Goal: Ask a question

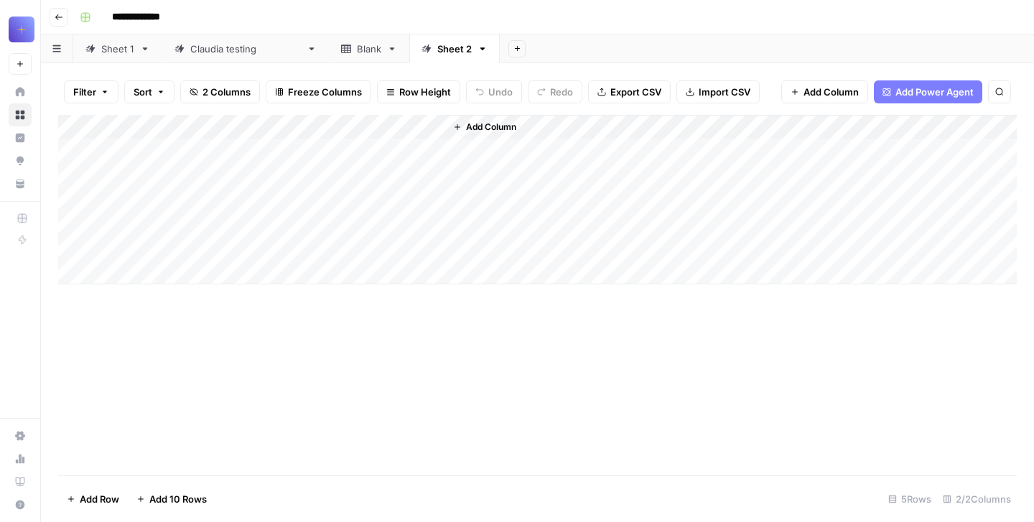
click at [124, 56] on link "Sheet 1" at bounding box center [117, 48] width 89 height 29
click at [330, 126] on div "Add Column" at bounding box center [537, 295] width 959 height 361
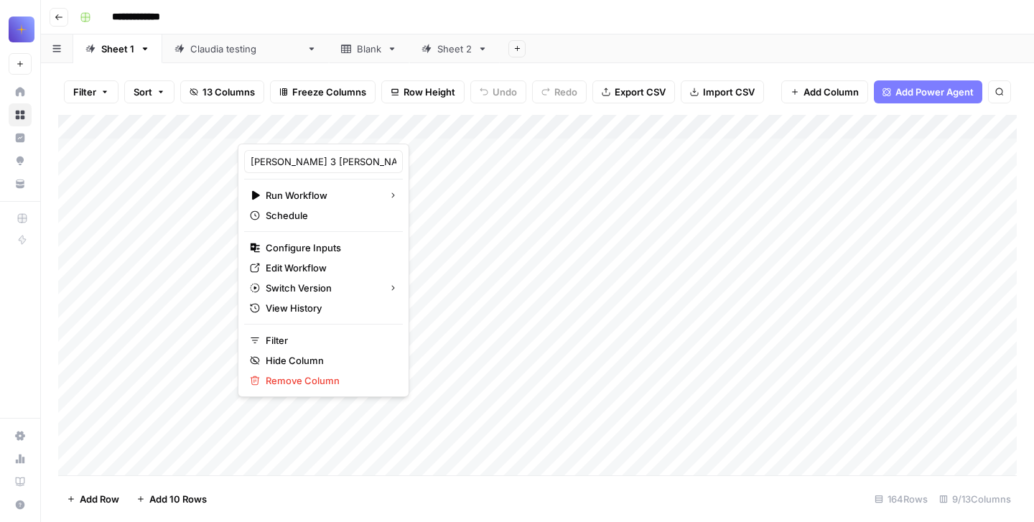
click at [436, 164] on div "Add Column" at bounding box center [537, 295] width 959 height 361
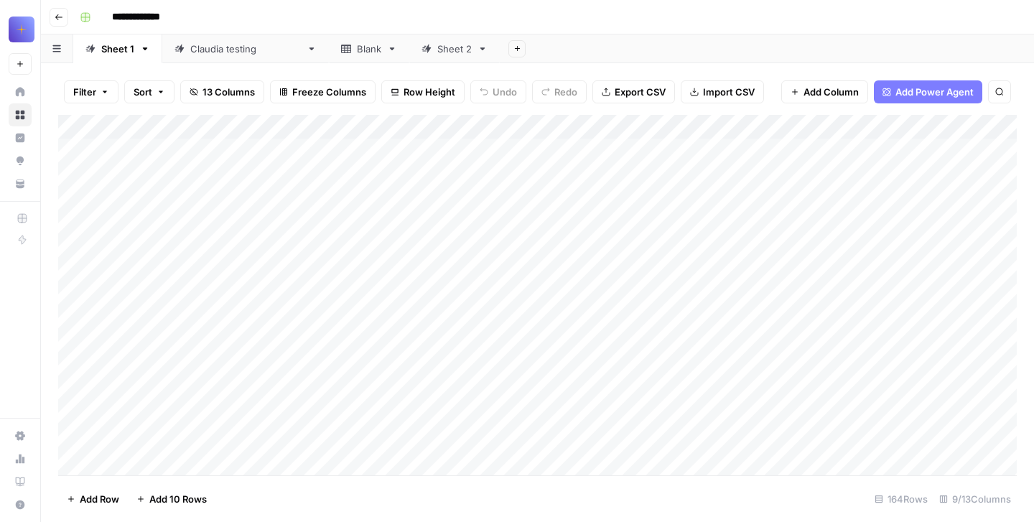
click at [325, 175] on div "Add Column" at bounding box center [537, 295] width 959 height 361
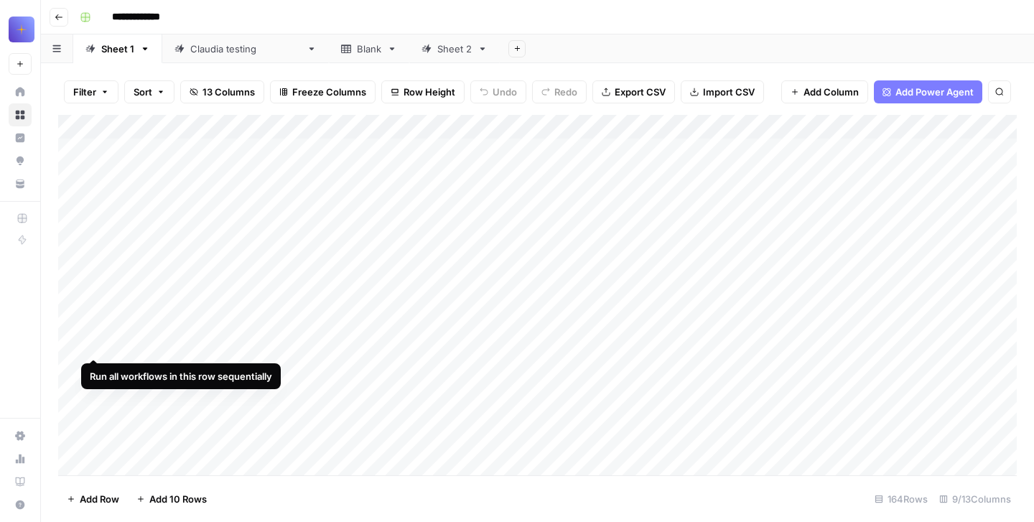
click at [92, 150] on div "Add Column" at bounding box center [537, 295] width 959 height 361
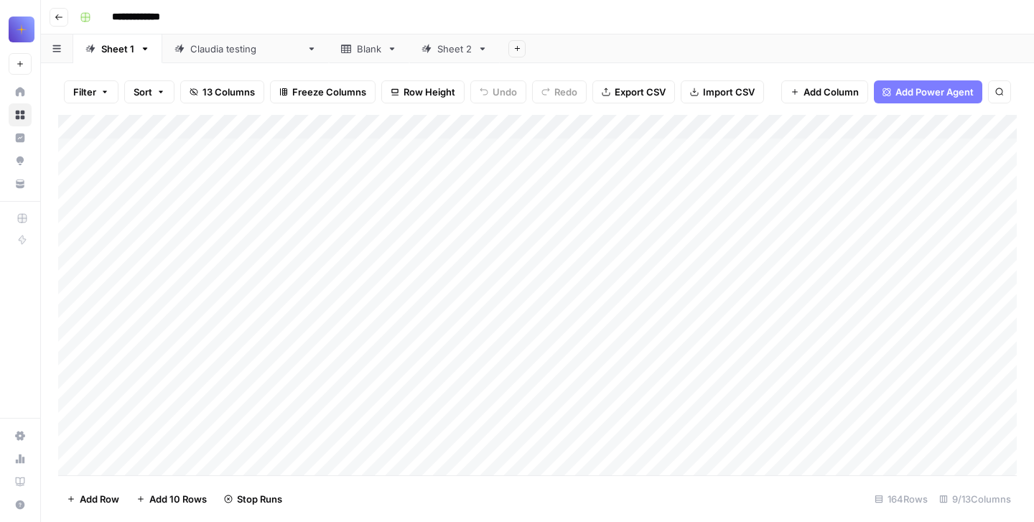
click at [341, 125] on div "Add Column" at bounding box center [537, 295] width 959 height 361
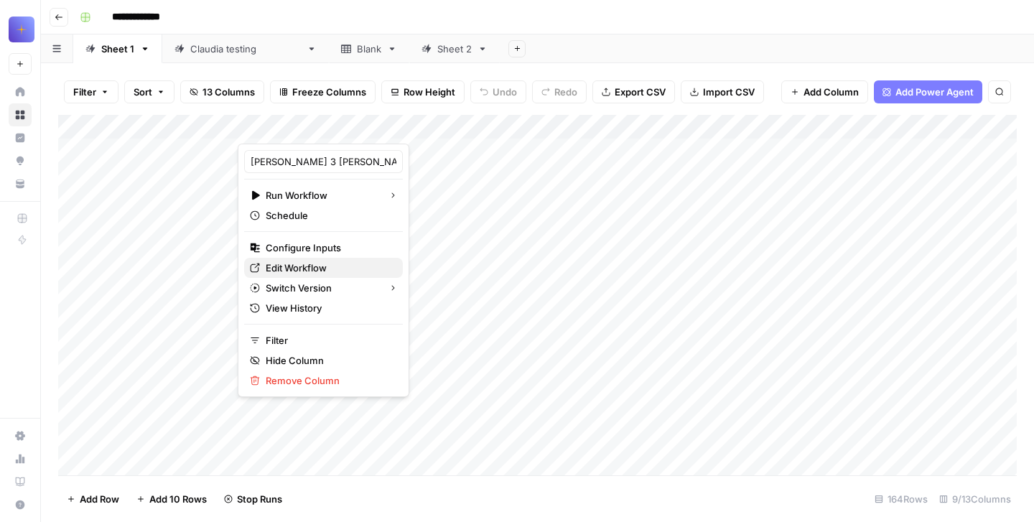
click at [319, 268] on span "Edit Workflow" at bounding box center [329, 268] width 126 height 14
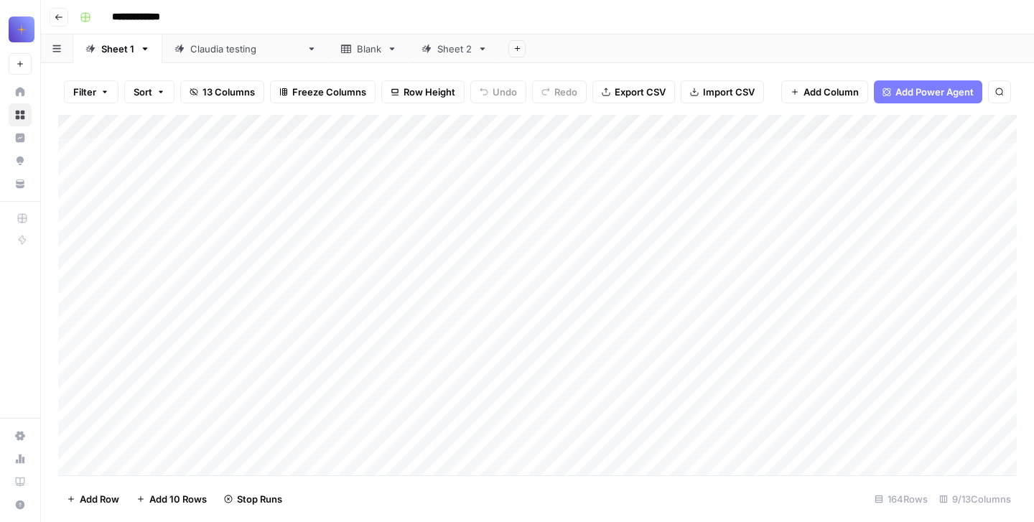
click at [228, 57] on link "Claudia testing" at bounding box center [245, 48] width 167 height 29
click at [430, 125] on div "Add Column" at bounding box center [537, 224] width 959 height 218
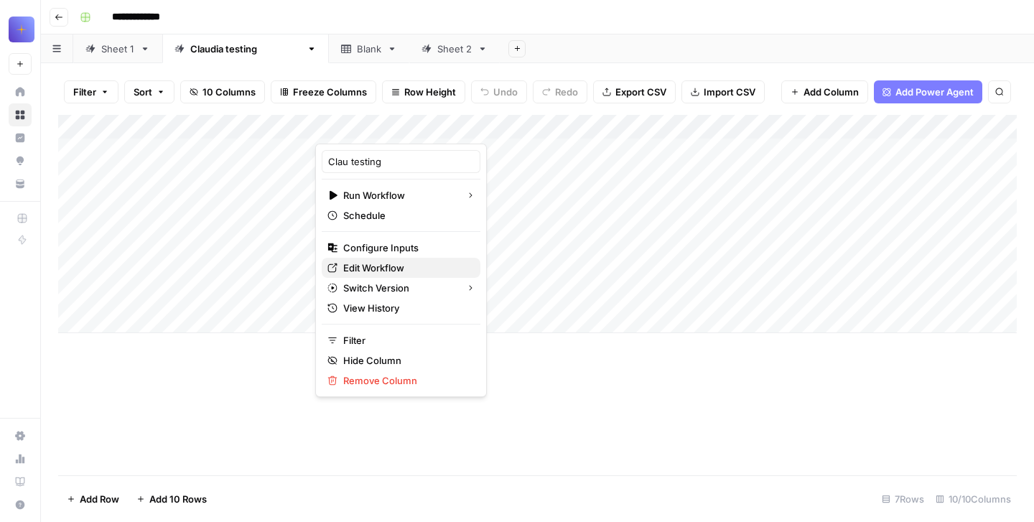
click at [377, 266] on span "Edit Workflow" at bounding box center [406, 268] width 126 height 14
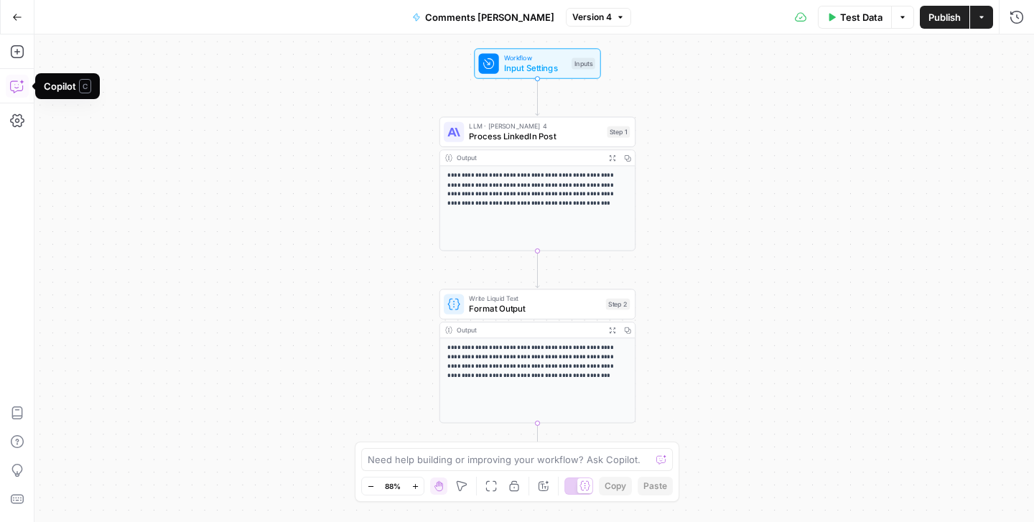
click at [4, 17] on button "Go Back" at bounding box center [17, 17] width 26 height 26
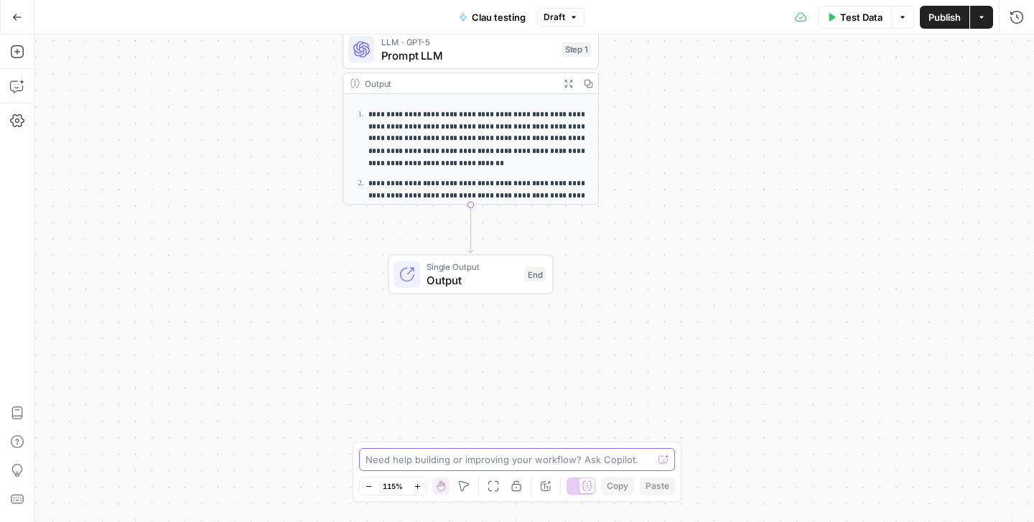
click at [600, 460] on textarea at bounding box center [509, 460] width 287 height 14
click at [428, 454] on textarea at bounding box center [509, 460] width 287 height 14
type textarea "que puedes hacer"
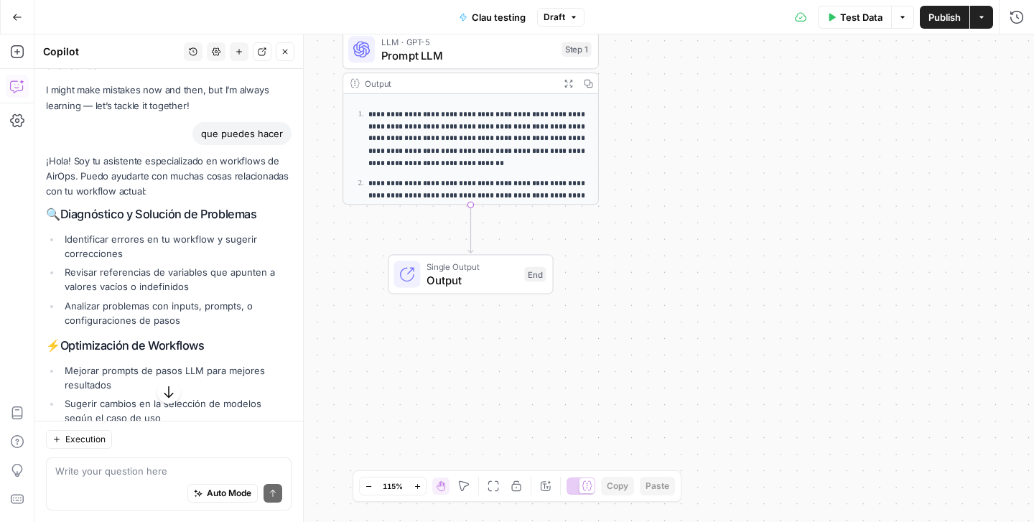
scroll to position [65, 0]
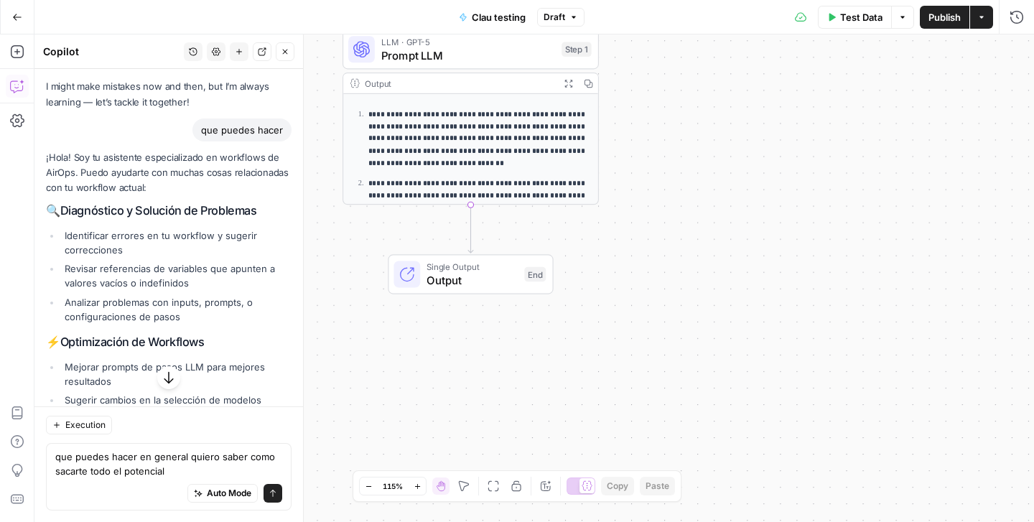
type textarea "que puedes hacer en general quiero saber como sacarte todo el potencial"
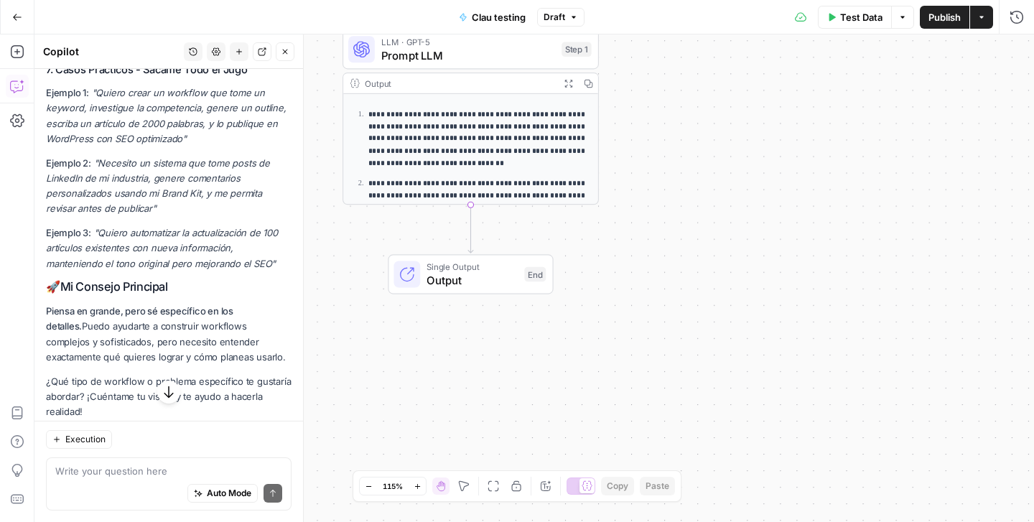
scroll to position [2553, 0]
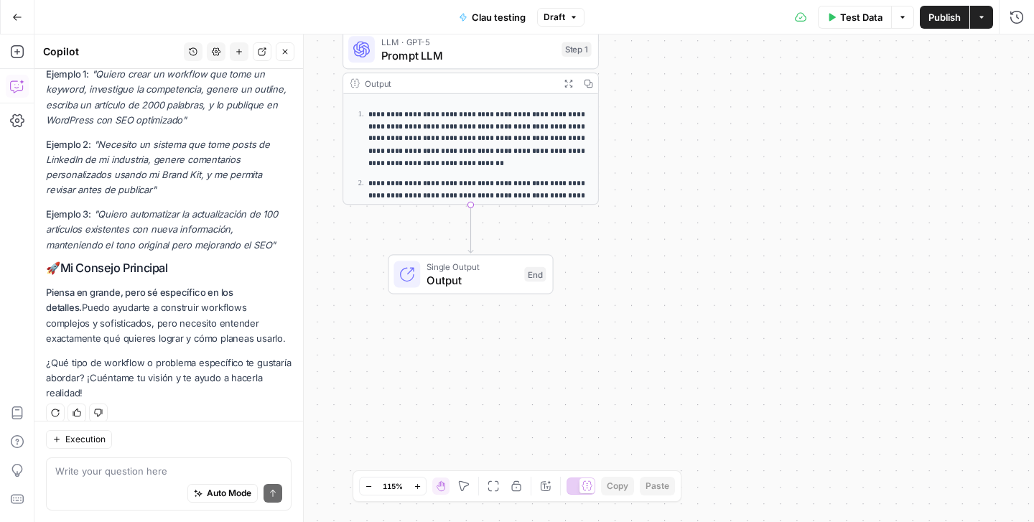
click at [118, 471] on textarea at bounding box center [168, 471] width 227 height 14
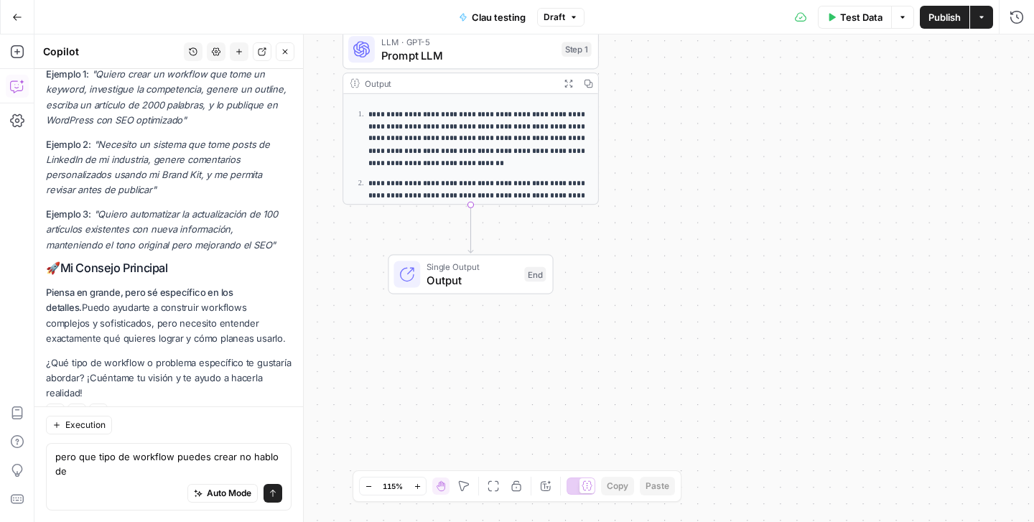
scroll to position [2567, 0]
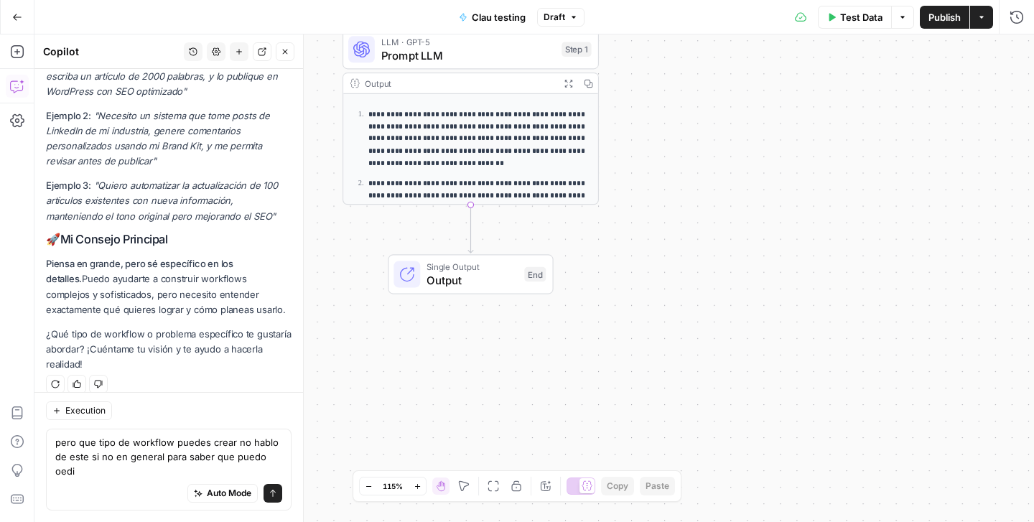
type textarea "pero que tipo de workflow puedes crear no hablo de este si no en general para s…"
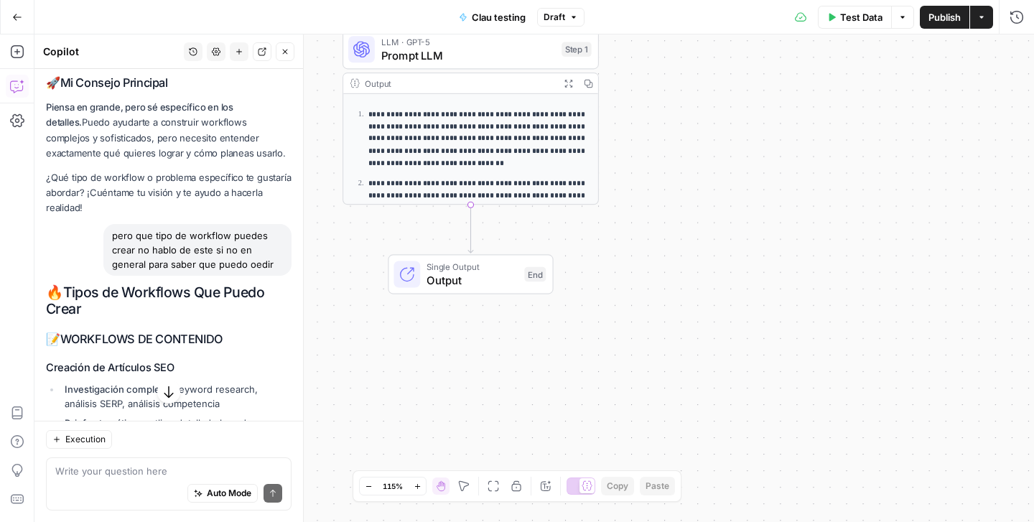
scroll to position [2731, 0]
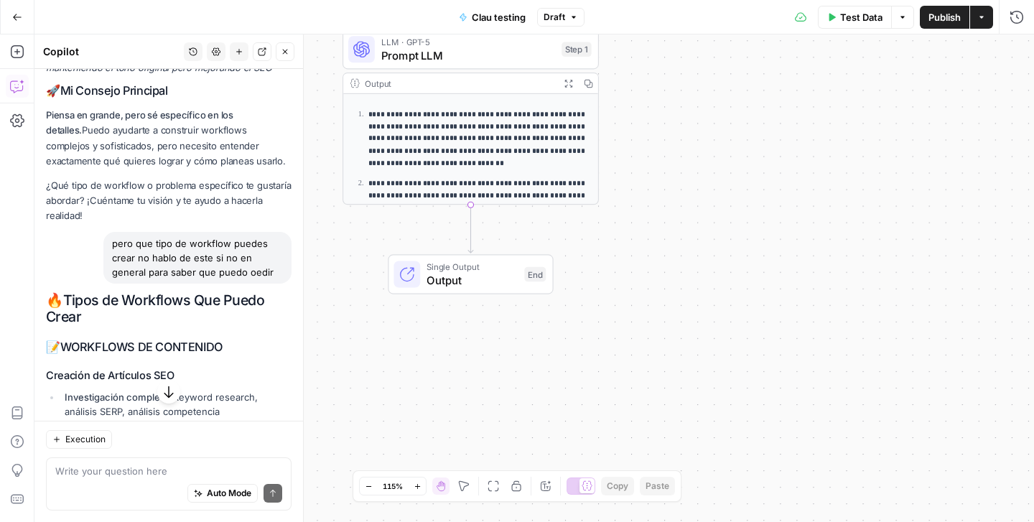
drag, startPoint x: 110, startPoint y: 379, endPoint x: 45, endPoint y: 283, distance: 115.8
click at [45, 283] on div "Hi! How can I help with your workflow? I can explain steps, debug, write prompt…" at bounding box center [168, 429] width 269 height 6183
copy div "🔥 Lorem ip Dolorsita Con Adipi Elits 📝 DOEIUSMOD TE INCIDIDUN Utlabore et Dolor…"
